Goal: Information Seeking & Learning: Learn about a topic

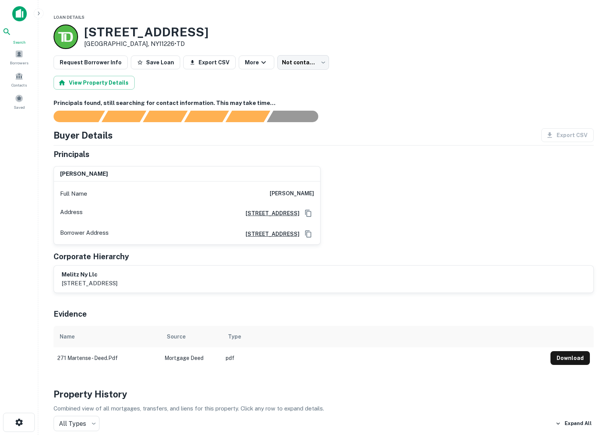
click at [11, 36] on icon at bounding box center [6, 31] width 9 height 9
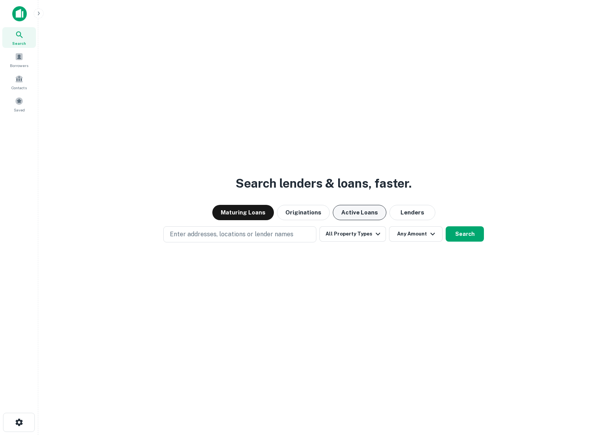
click at [367, 215] on button "Active Loans" at bounding box center [360, 212] width 54 height 15
click at [255, 215] on button "Maturing Loans" at bounding box center [243, 212] width 62 height 15
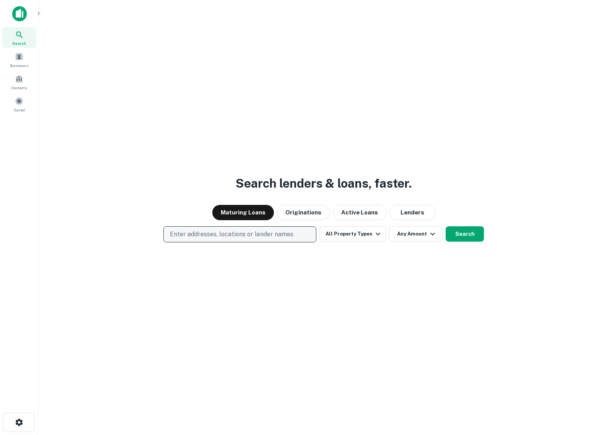
click at [219, 238] on p "Enter addresses, locations or lender names" at bounding box center [232, 234] width 124 height 9
type input "***"
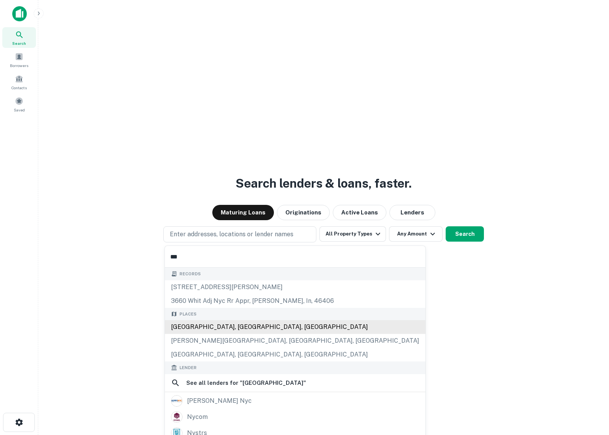
click at [214, 324] on div "[GEOGRAPHIC_DATA], [GEOGRAPHIC_DATA], [GEOGRAPHIC_DATA]" at bounding box center [295, 327] width 261 height 14
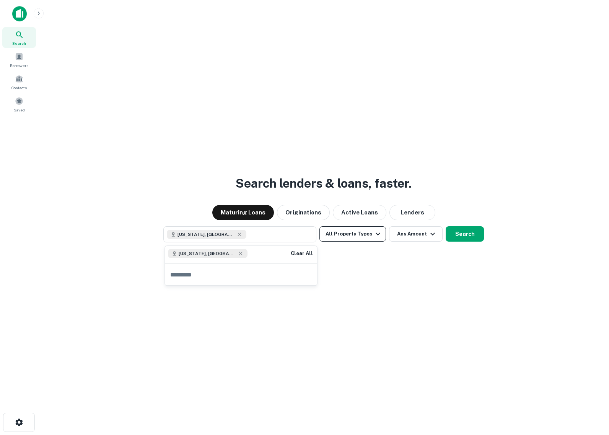
click at [376, 233] on icon "button" at bounding box center [377, 233] width 9 height 9
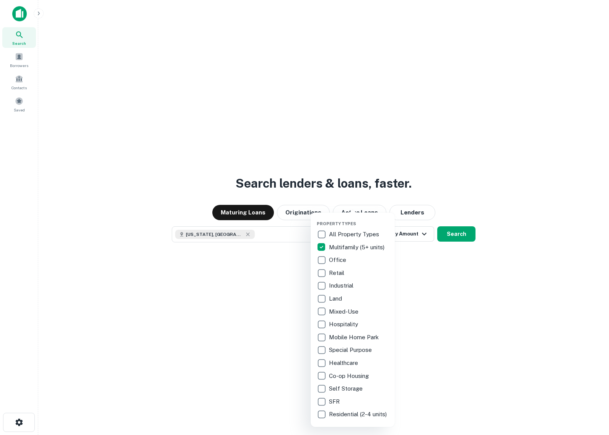
click at [414, 258] on div at bounding box center [304, 217] width 609 height 435
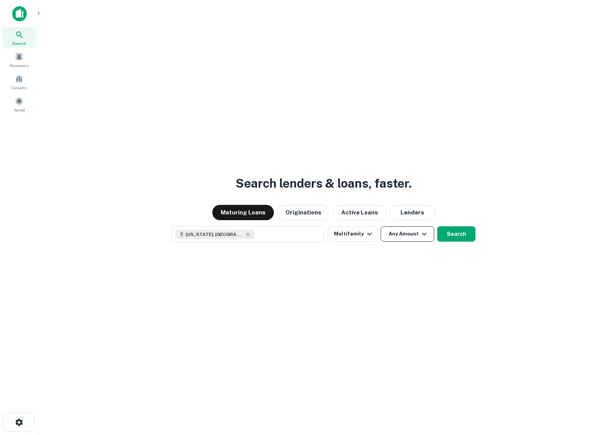
click at [410, 236] on button "Any Amount" at bounding box center [408, 233] width 54 height 15
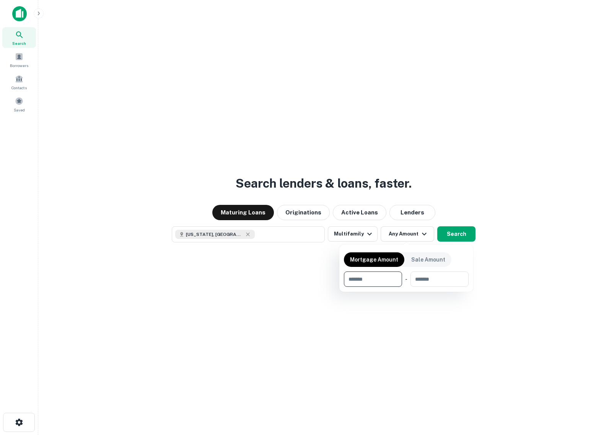
click at [365, 284] on input "number" at bounding box center [370, 278] width 53 height 15
type input "*******"
click at [425, 303] on div at bounding box center [304, 217] width 609 height 435
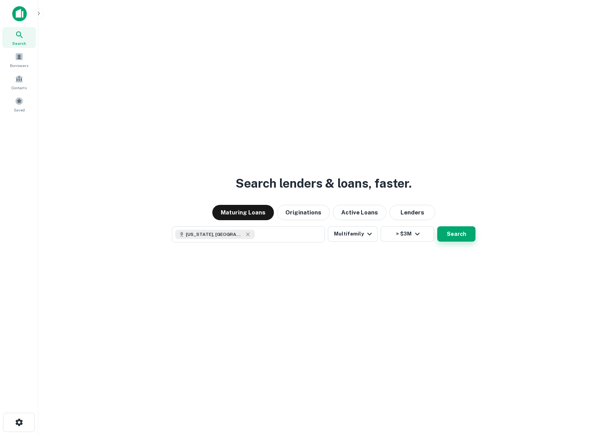
click at [453, 233] on button "Search" at bounding box center [456, 233] width 38 height 15
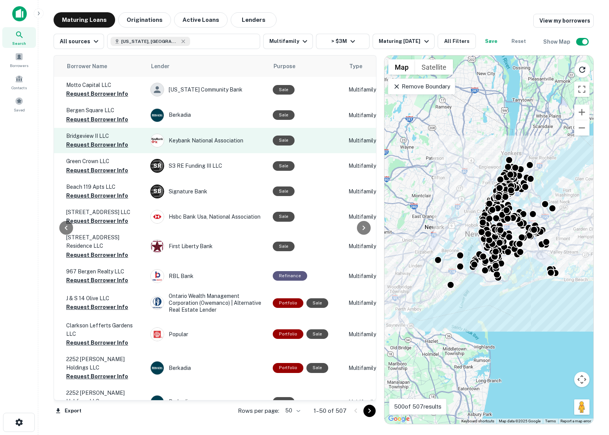
scroll to position [0, 271]
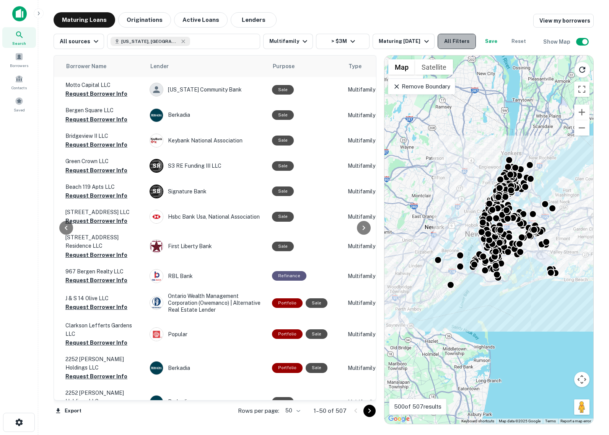
click at [442, 44] on button "All Filters" at bounding box center [457, 41] width 38 height 15
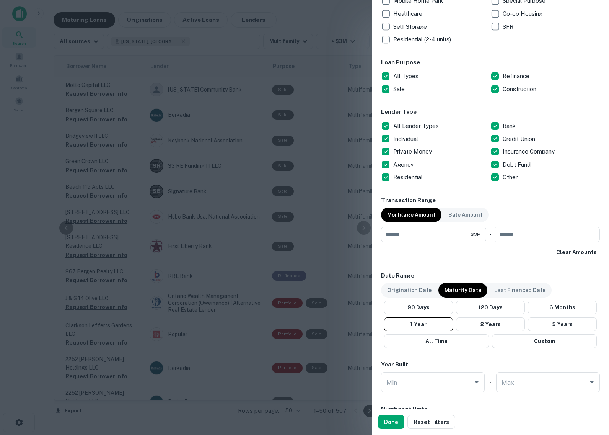
scroll to position [258, 0]
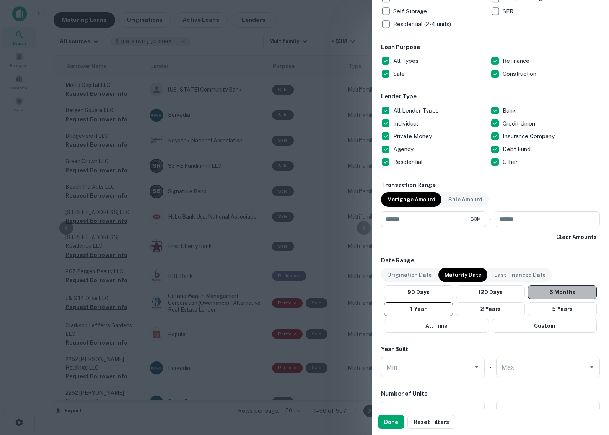
click at [560, 291] on button "6 Months" at bounding box center [562, 292] width 69 height 14
click at [390, 422] on button "Done" at bounding box center [391, 422] width 26 height 14
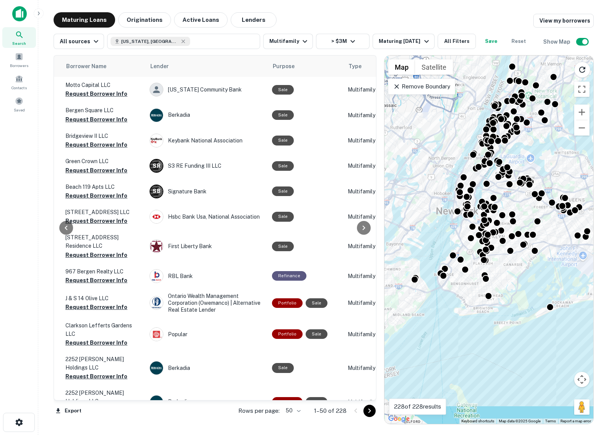
drag, startPoint x: 539, startPoint y: 171, endPoint x: 422, endPoint y: 295, distance: 170.3
click at [422, 295] on div "To activate drag with keyboard, press Alt + Enter. Once in keyboard drag state,…" at bounding box center [489, 239] width 209 height 368
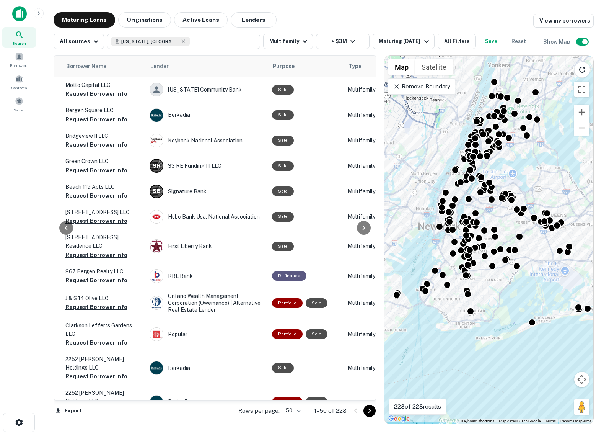
drag, startPoint x: 445, startPoint y: 231, endPoint x: 425, endPoint y: 246, distance: 25.2
click at [425, 246] on div "To activate drag with keyboard, press Alt + Enter. Once in keyboard drag state,…" at bounding box center [489, 239] width 209 height 368
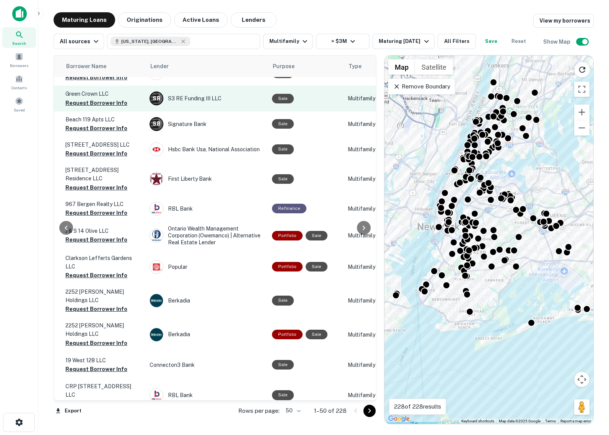
scroll to position [0, 271]
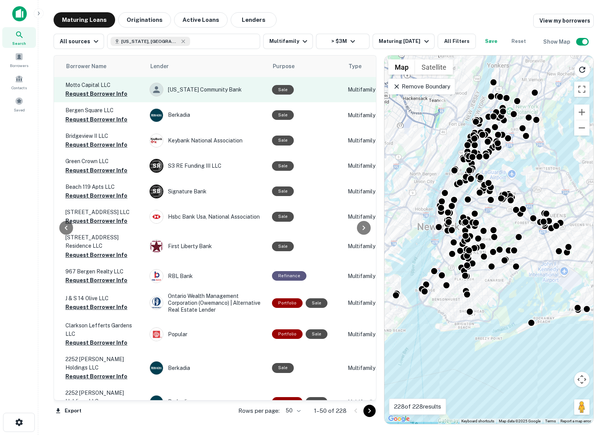
click at [127, 88] on p "Motto Capital LLC" at bounding box center [103, 85] width 77 height 8
click at [95, 87] on p "Motto Capital LLC" at bounding box center [103, 85] width 77 height 8
click at [308, 86] on div "Sale" at bounding box center [306, 90] width 68 height 10
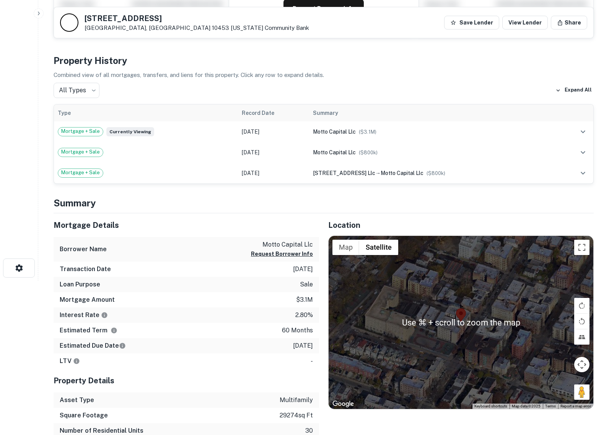
scroll to position [155, 0]
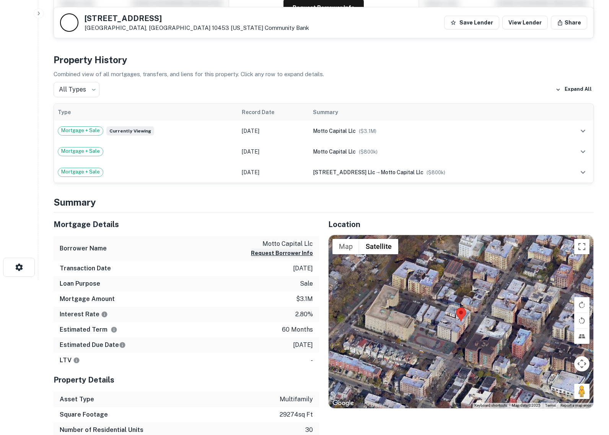
click at [300, 253] on button "Request Borrower Info" at bounding box center [282, 252] width 62 height 9
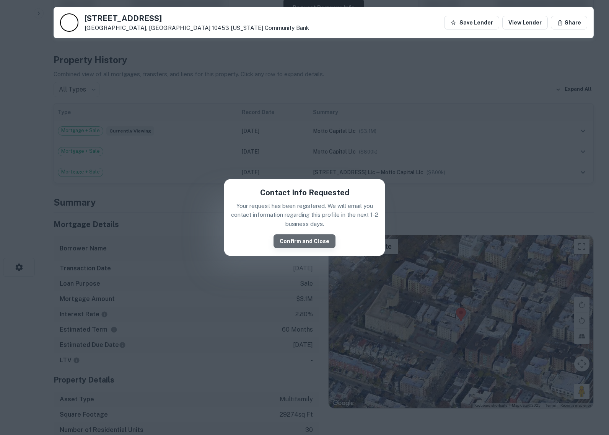
click at [309, 241] on button "Confirm and Close" at bounding box center [305, 241] width 62 height 14
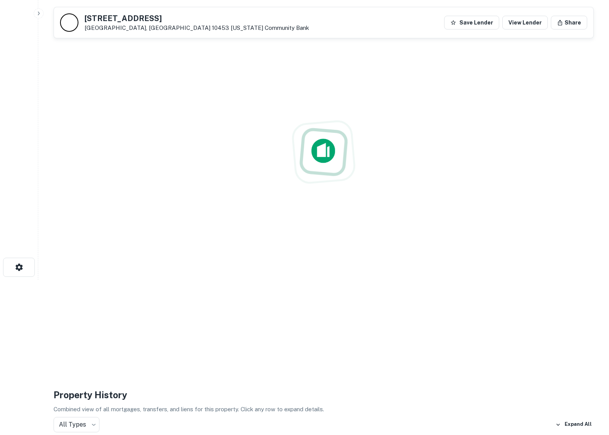
click at [285, 253] on div at bounding box center [324, 152] width 540 height 435
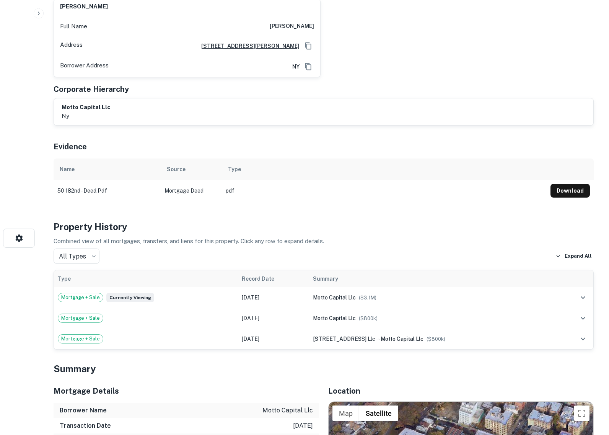
scroll to position [0, 0]
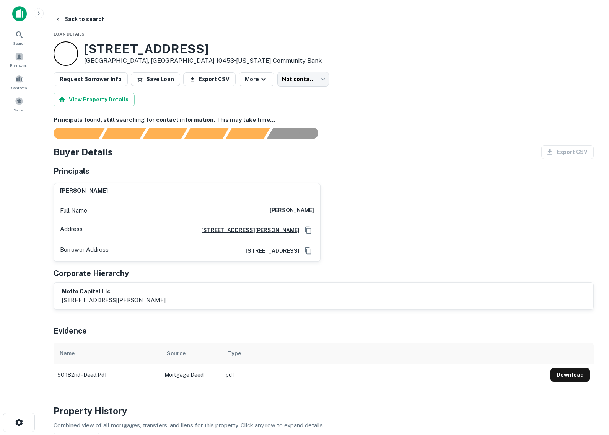
click at [560, 149] on div "Export CSV" at bounding box center [564, 152] width 59 height 14
click at [502, 154] on div "Buyer Details Export CSV" at bounding box center [324, 152] width 540 height 14
click at [555, 142] on div "Principals found, still searching for contact information. This may take time..…" at bounding box center [324, 251] width 540 height 270
click at [566, 155] on div "Export CSV" at bounding box center [564, 152] width 59 height 14
click at [93, 18] on button "Back to search" at bounding box center [80, 19] width 56 height 14
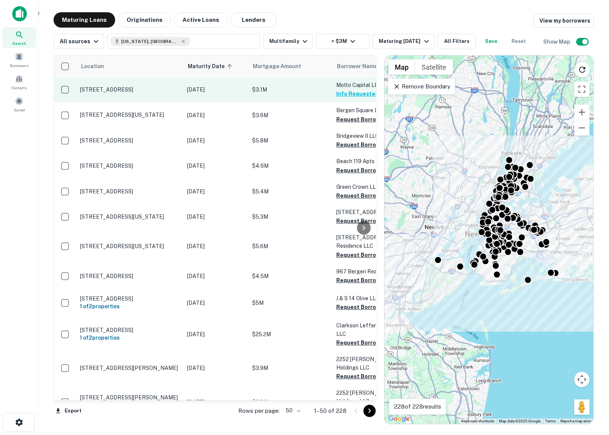
click at [166, 90] on p "[STREET_ADDRESS]" at bounding box center [129, 89] width 99 height 7
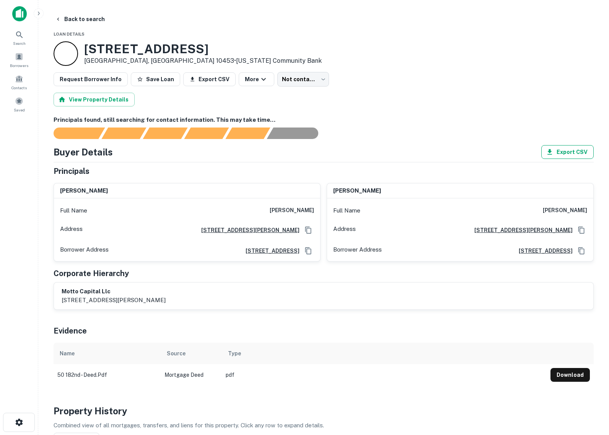
click at [562, 154] on button "Export CSV" at bounding box center [567, 152] width 52 height 14
click at [199, 77] on button "Export CSV" at bounding box center [209, 79] width 52 height 14
click at [465, 60] on div "[STREET_ADDRESS] • [US_STATE] Community Bank" at bounding box center [324, 53] width 540 height 24
